Goal: Task Accomplishment & Management: Complete application form

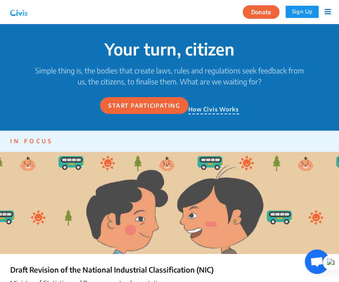
click at [26, 10] on img at bounding box center [18, 12] width 21 height 12
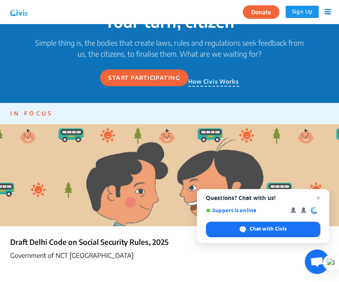
scroll to position [33, 0]
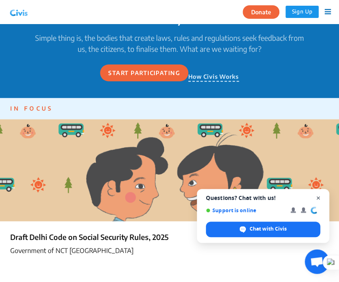
click at [320, 200] on span "Close chat" at bounding box center [318, 198] width 10 height 10
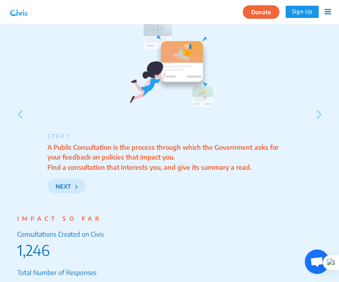
scroll to position [1111, 0]
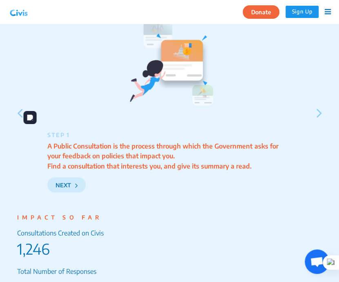
click at [319, 112] on icon at bounding box center [320, 113] width 6 height 16
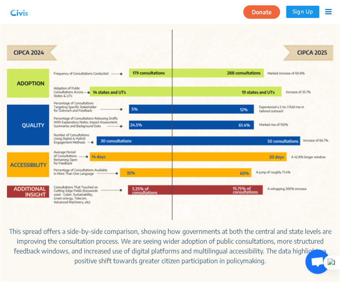
scroll to position [349, 0]
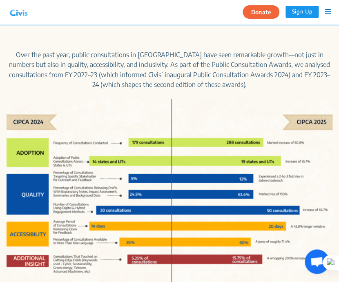
click at [327, 11] on icon at bounding box center [328, 11] width 6 height 7
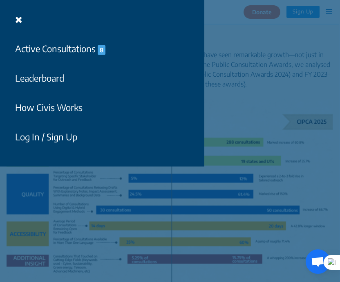
click at [68, 99] on button "How Civis Works" at bounding box center [49, 107] width 78 height 19
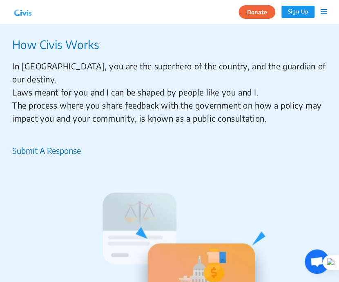
click at [322, 13] on icon at bounding box center [324, 11] width 6 height 7
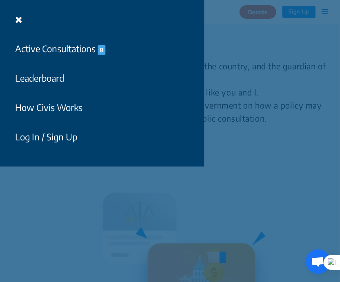
click at [51, 75] on button "Leaderboard" at bounding box center [40, 78] width 60 height 19
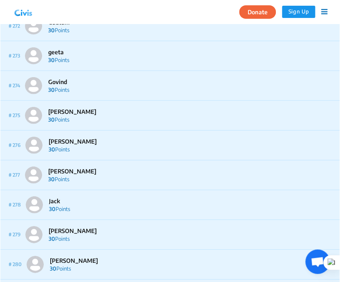
scroll to position [8227, 0]
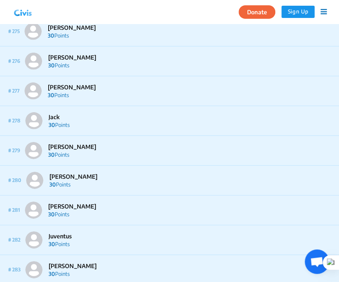
click at [323, 13] on icon at bounding box center [324, 11] width 6 height 7
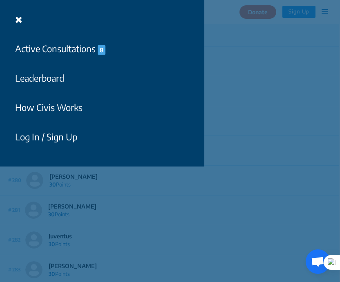
click at [76, 50] on button "Active Consultations 8" at bounding box center [60, 48] width 101 height 19
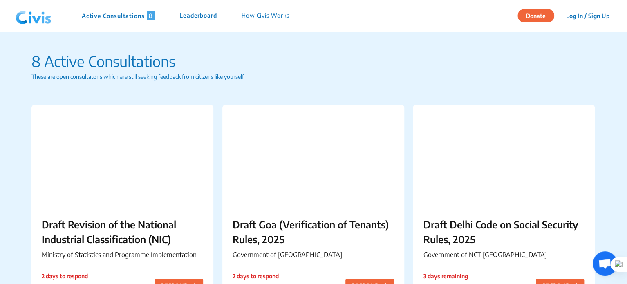
click at [33, 16] on img at bounding box center [33, 16] width 42 height 25
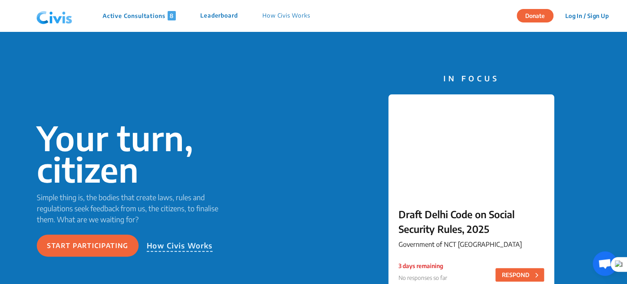
click at [339, 14] on button "Log In / Sign Up" at bounding box center [586, 15] width 54 height 13
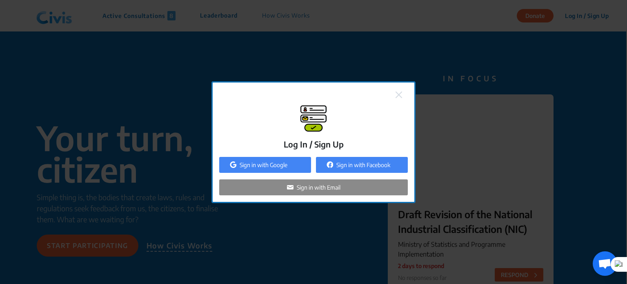
click at [339, 187] on p "Sign in with Email" at bounding box center [319, 187] width 44 height 9
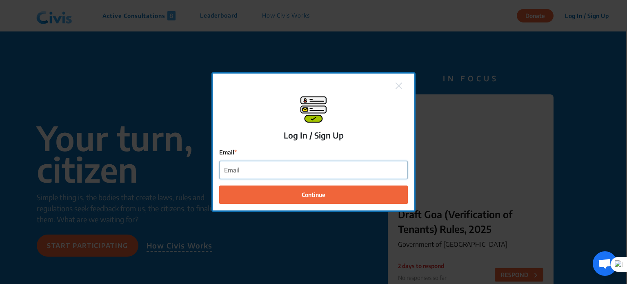
click at [286, 174] on input "Email" at bounding box center [314, 170] width 188 height 18
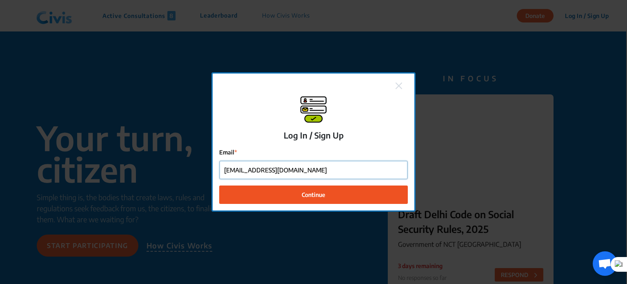
type input "[EMAIL_ADDRESS][DOMAIN_NAME]"
click at [317, 191] on span "Continue" at bounding box center [314, 194] width 24 height 9
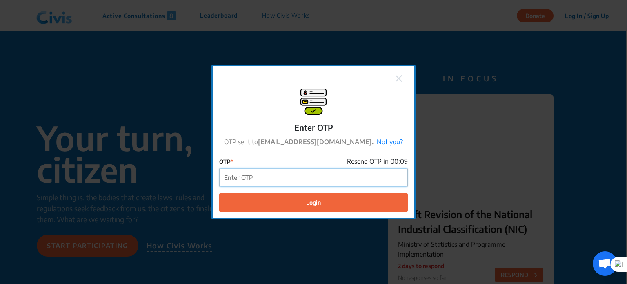
click at [290, 176] on input "OTP" at bounding box center [314, 177] width 188 height 18
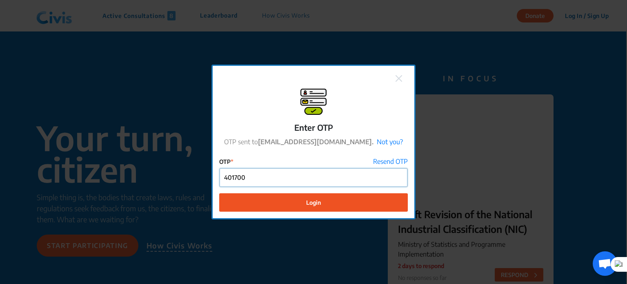
type input "401700"
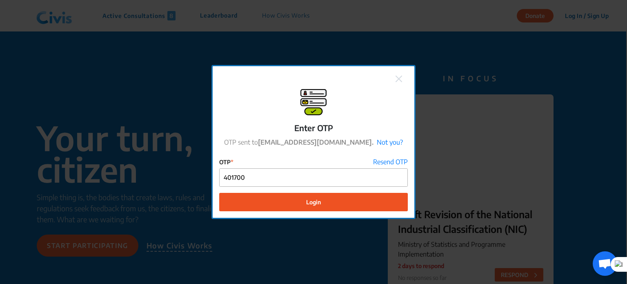
click at [319, 201] on span "Login" at bounding box center [313, 202] width 15 height 9
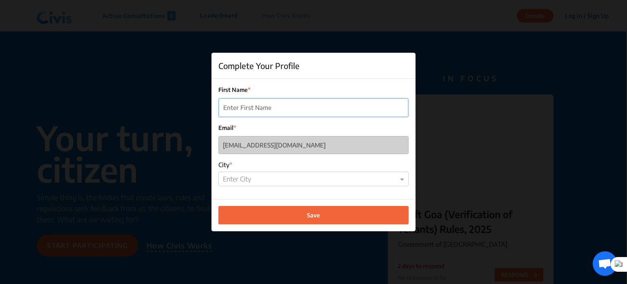
click at [243, 107] on input "First Name" at bounding box center [314, 107] width 190 height 18
type input "Sohum"
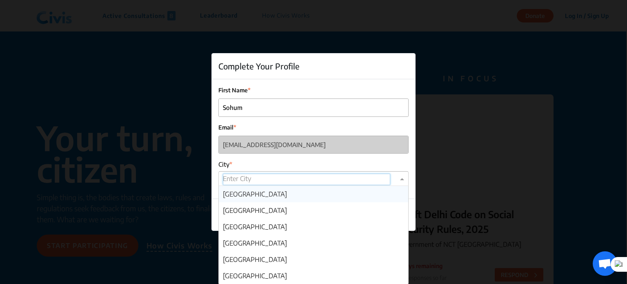
click at [252, 184] on div "Enter City" at bounding box center [314, 178] width 190 height 15
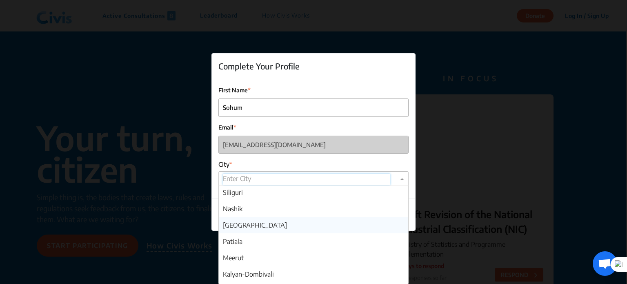
scroll to position [358, 0]
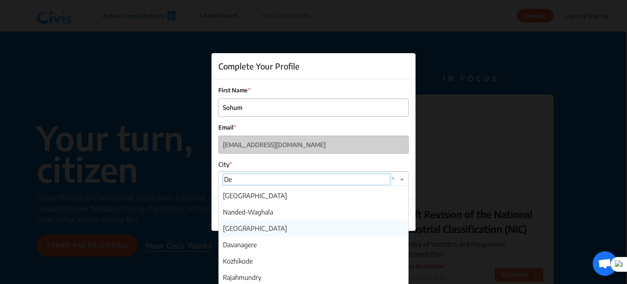
type input "Del"
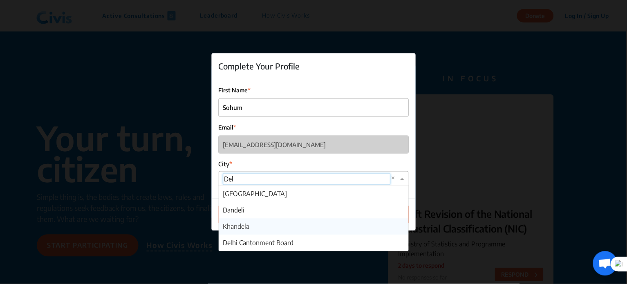
scroll to position [0, 0]
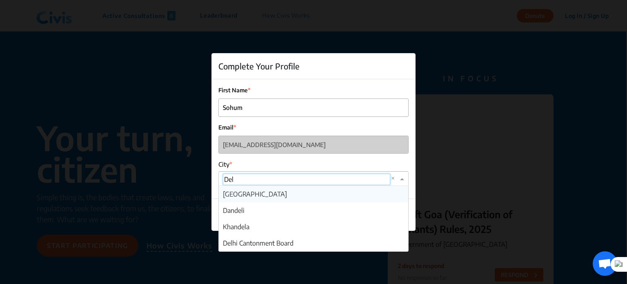
click at [243, 192] on span "[GEOGRAPHIC_DATA]" at bounding box center [255, 194] width 64 height 8
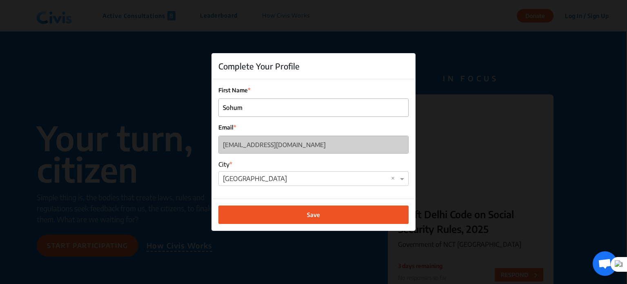
click at [286, 210] on button "Save" at bounding box center [314, 214] width 190 height 18
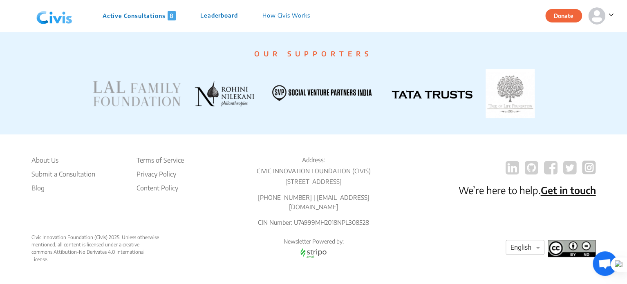
scroll to position [1608, 0]
click at [339, 244] on div at bounding box center [525, 247] width 38 height 11
click at [339, 112] on img at bounding box center [509, 93] width 49 height 49
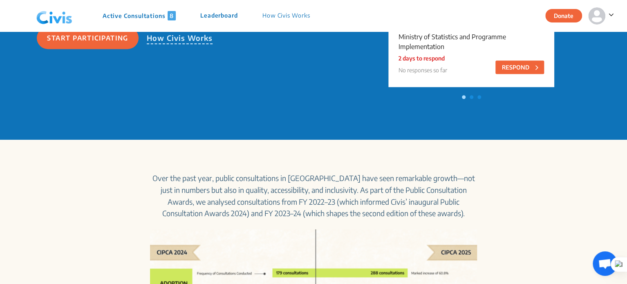
scroll to position [49, 0]
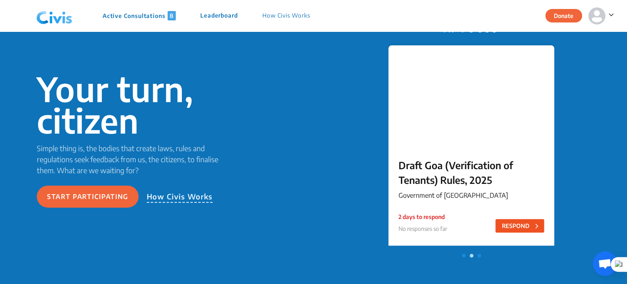
click at [339, 223] on button "RESPOND" at bounding box center [519, 225] width 49 height 13
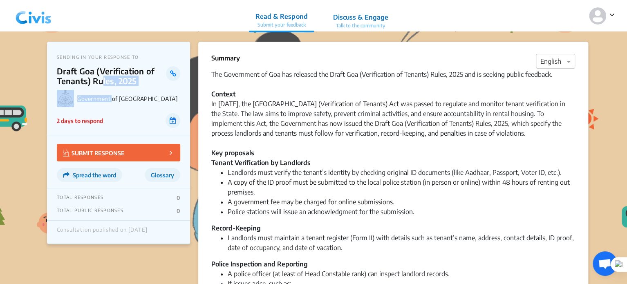
drag, startPoint x: 103, startPoint y: 83, endPoint x: 113, endPoint y: 98, distance: 18.4
click at [113, 98] on div "SENDING IN YOUR RESPONSE TO Draft Goa (Verification of Tenants) Rules, 2025 Gov…" at bounding box center [118, 89] width 143 height 94
click at [121, 86] on p "Draft Goa (Verification of Tenants) Rules, 2025" at bounding box center [111, 76] width 109 height 20
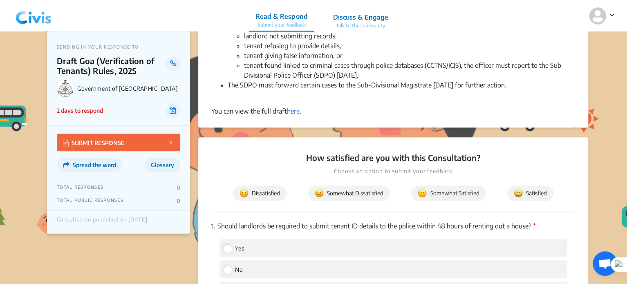
scroll to position [256, 0]
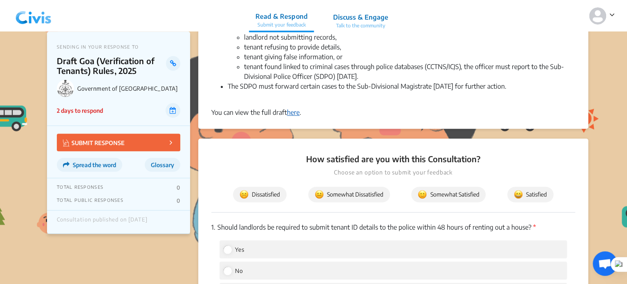
click at [294, 114] on link "here" at bounding box center [293, 112] width 13 height 8
